Goal: Information Seeking & Learning: Learn about a topic

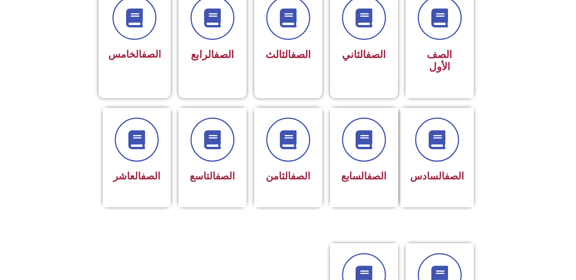
scroll to position [200, 0]
click at [373, 150] on div "الصف السابع" at bounding box center [364, 151] width 48 height 68
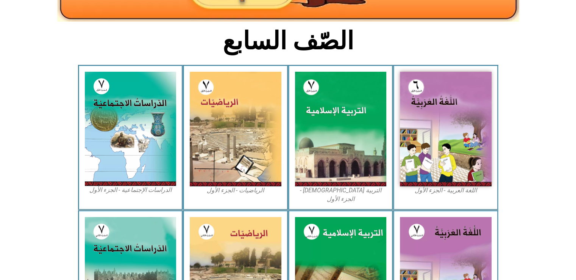
scroll to position [162, 0]
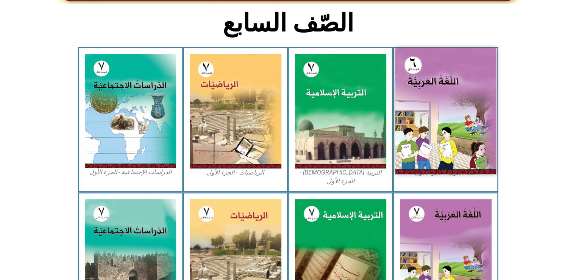
click at [445, 92] on img at bounding box center [445, 111] width 101 height 126
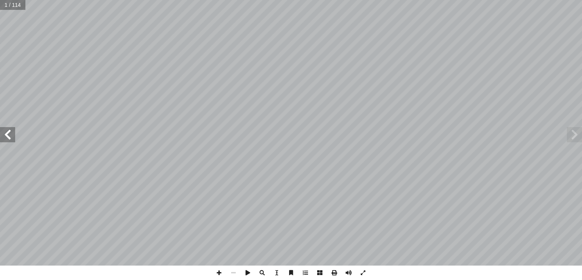
click at [574, 136] on span at bounding box center [574, 134] width 15 height 15
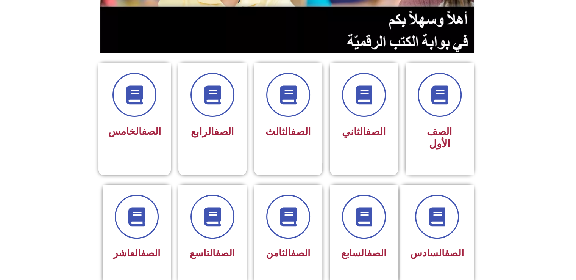
scroll to position [211, 0]
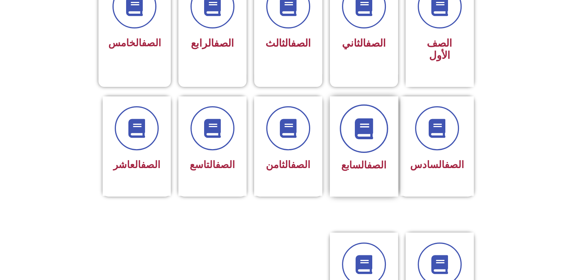
click at [362, 125] on icon at bounding box center [363, 128] width 21 height 21
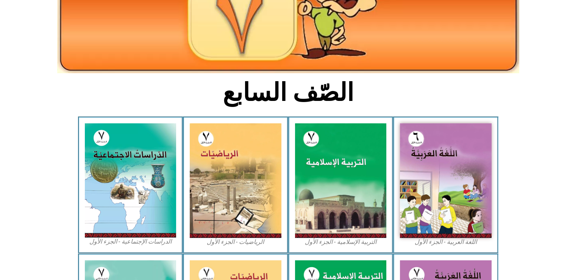
scroll to position [96, 0]
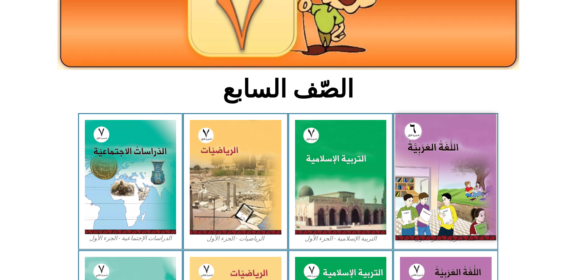
click at [432, 197] on img at bounding box center [445, 177] width 101 height 126
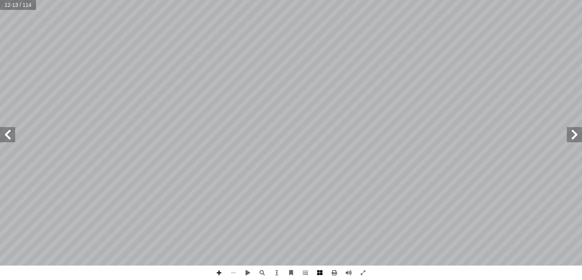
click at [318, 272] on span at bounding box center [320, 272] width 14 height 14
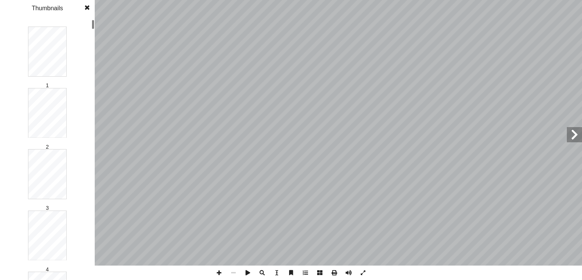
click at [318, 272] on span at bounding box center [320, 272] width 14 height 14
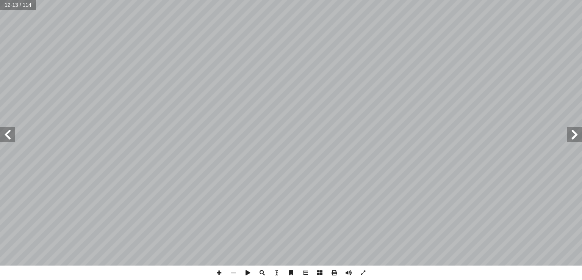
click at [318, 272] on span at bounding box center [320, 272] width 14 height 14
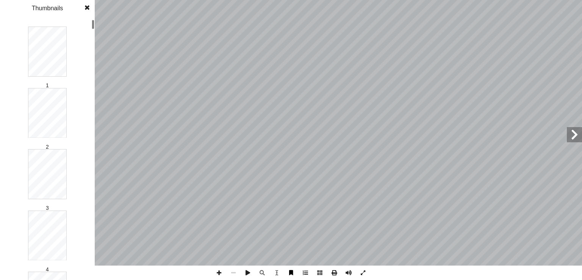
click at [290, 272] on span at bounding box center [291, 272] width 14 height 14
click at [91, 9] on span at bounding box center [87, 7] width 14 height 15
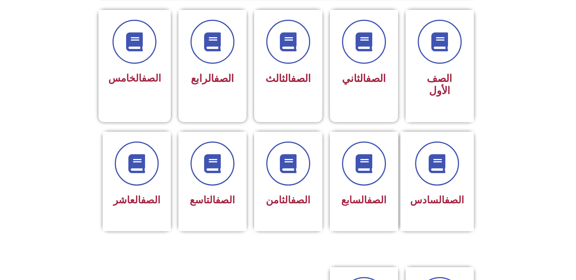
scroll to position [177, 0]
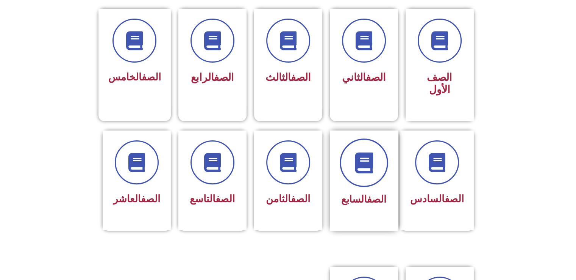
click at [364, 152] on icon at bounding box center [363, 162] width 21 height 21
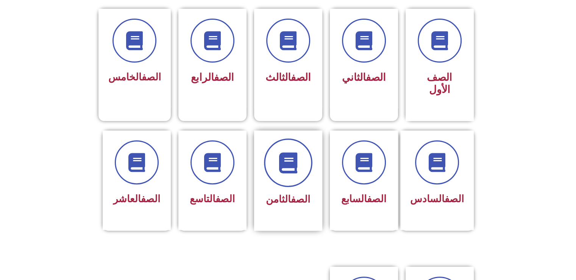
click at [301, 158] on span at bounding box center [288, 162] width 48 height 48
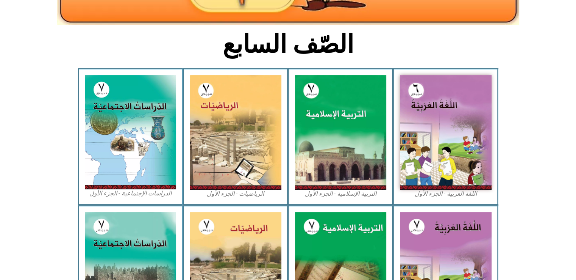
scroll to position [166, 0]
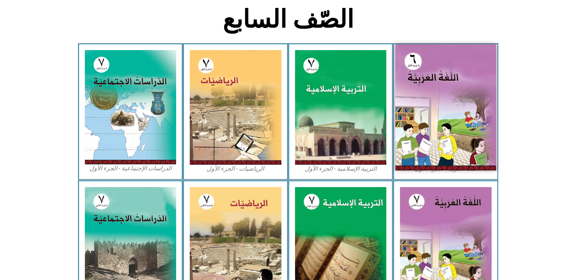
click at [444, 80] on img at bounding box center [445, 107] width 101 height 126
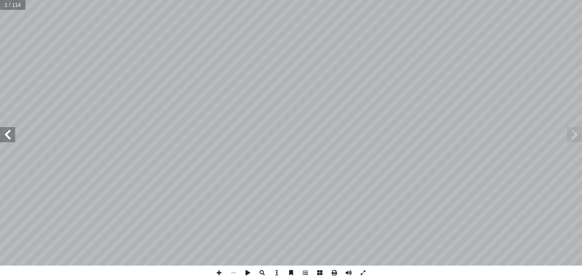
click at [4, 137] on span at bounding box center [7, 134] width 15 height 15
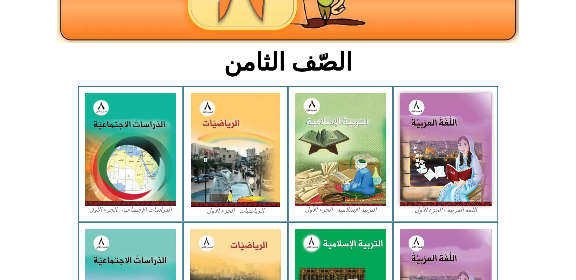
scroll to position [125, 0]
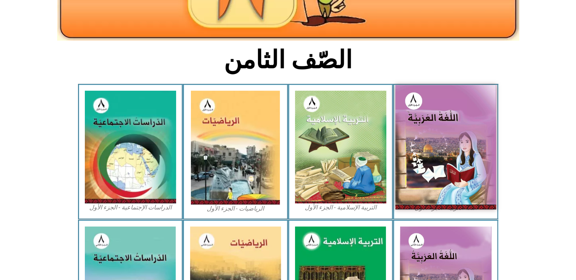
click at [428, 152] on img at bounding box center [445, 147] width 101 height 124
click at [461, 141] on img at bounding box center [445, 147] width 101 height 124
click at [449, 128] on img at bounding box center [445, 147] width 101 height 124
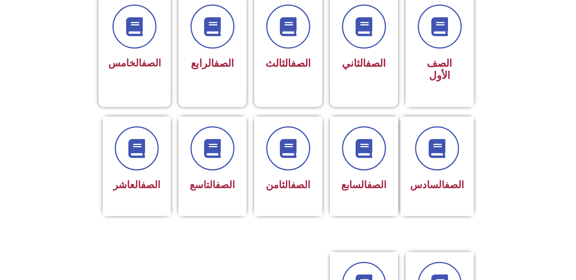
scroll to position [193, 0]
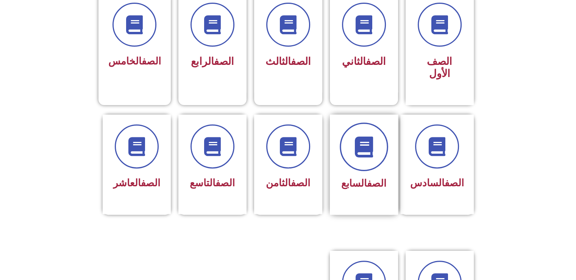
click at [373, 141] on icon at bounding box center [363, 146] width 21 height 21
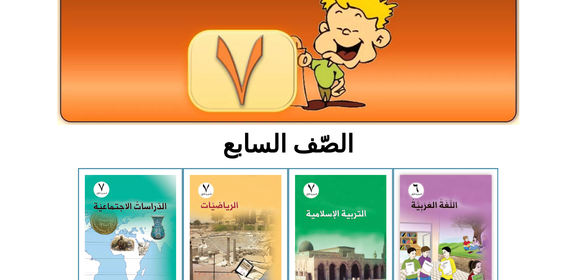
scroll to position [56, 0]
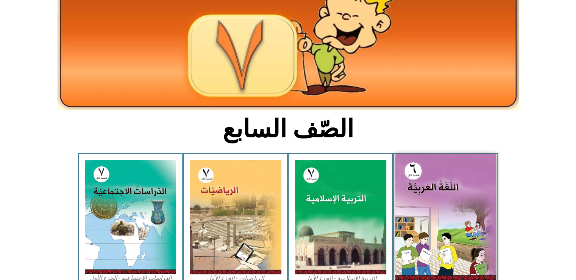
click at [474, 178] on img at bounding box center [445, 217] width 101 height 126
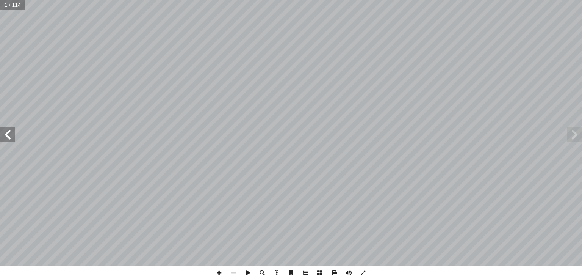
click at [6, 139] on span at bounding box center [7, 134] width 15 height 15
click at [574, 139] on span at bounding box center [574, 134] width 15 height 15
click at [334, 275] on span at bounding box center [334, 272] width 14 height 14
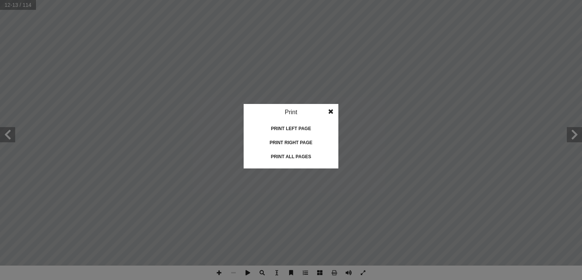
click at [333, 109] on span at bounding box center [331, 111] width 14 height 15
